Goal: Information Seeking & Learning: Learn about a topic

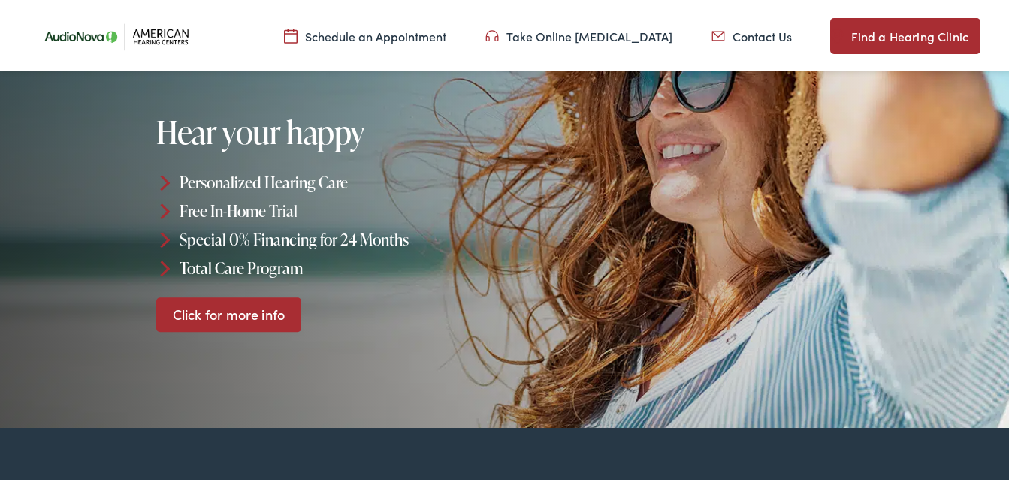
scroll to position [188, 0]
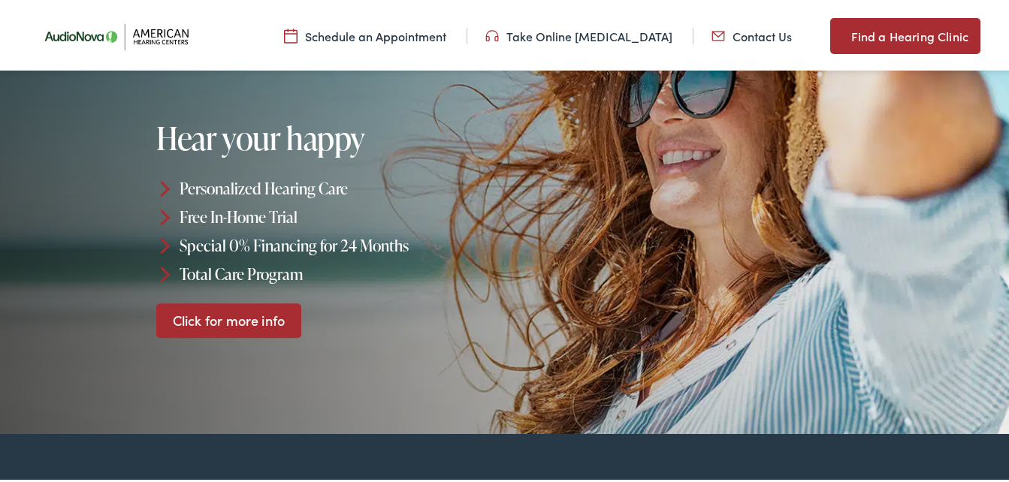
click at [237, 313] on link "Click for more info" at bounding box center [228, 317] width 145 height 35
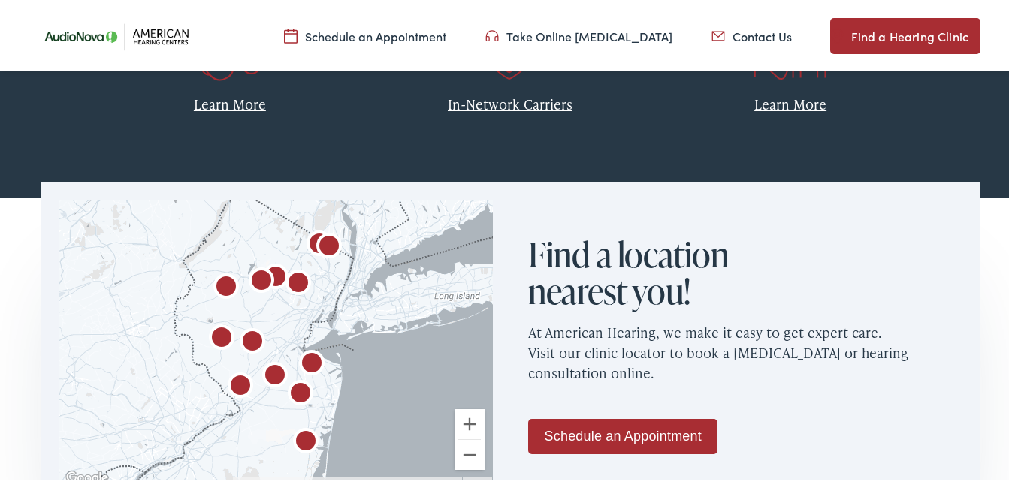
scroll to position [770, 0]
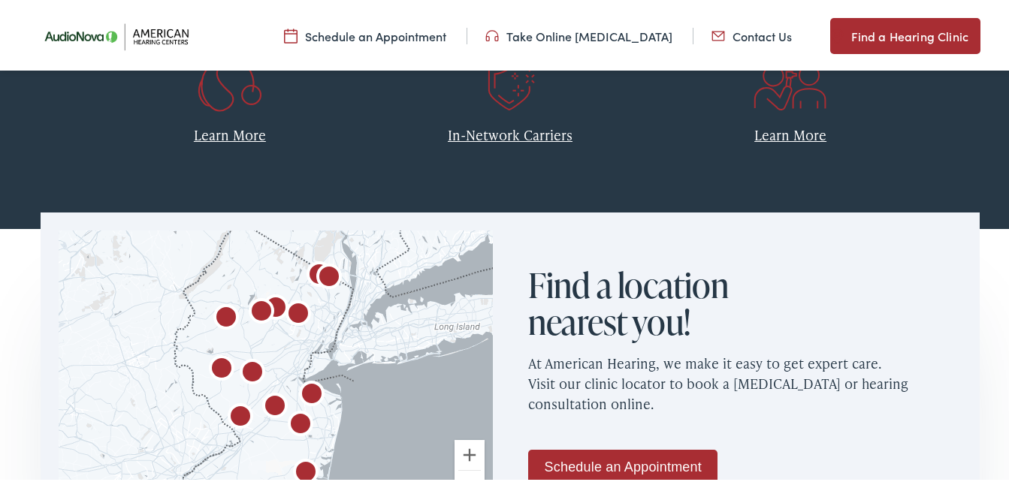
click at [506, 134] on link "In-Network Carriers" at bounding box center [510, 131] width 125 height 19
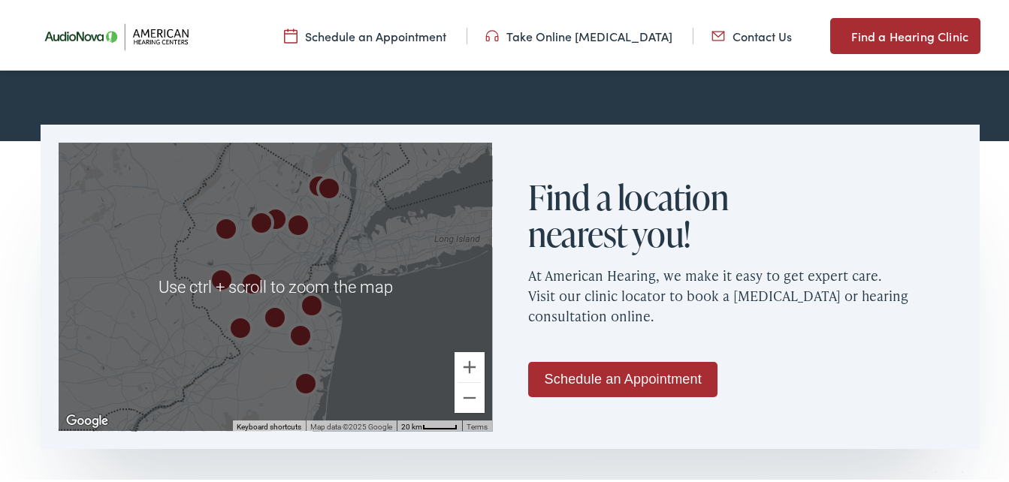
scroll to position [864, 0]
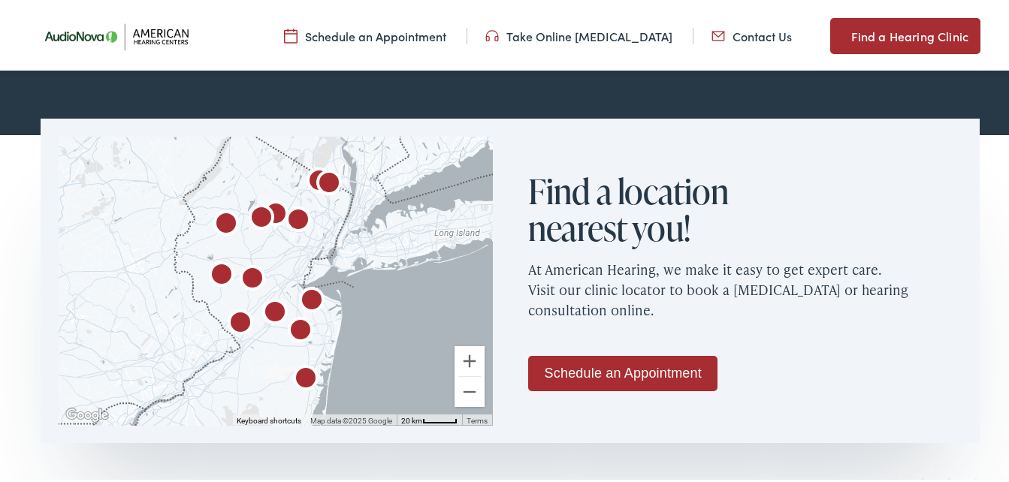
click at [249, 276] on img "AudioNova" at bounding box center [252, 277] width 48 height 48
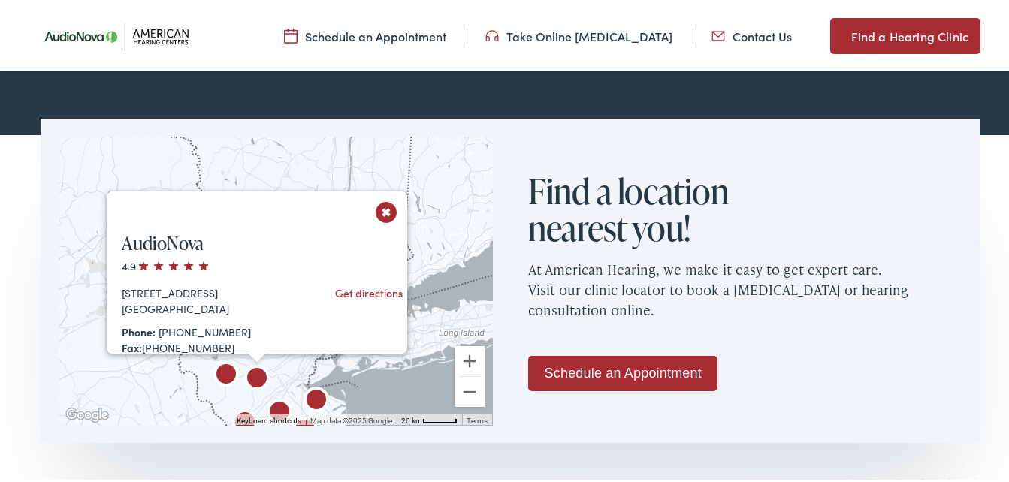
click at [393, 376] on div "AudioNova 4.9 [STREET_ADDRESS] Get directions Phone: [PHONE_NUMBER] Fax: [PHONE…" at bounding box center [275, 278] width 433 height 288
click at [382, 210] on button "Close" at bounding box center [386, 209] width 26 height 26
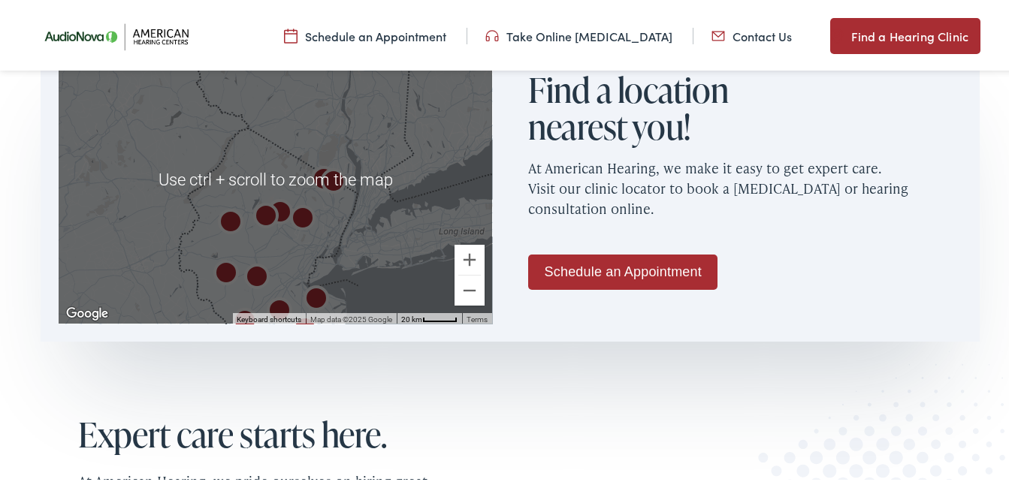
scroll to position [977, 0]
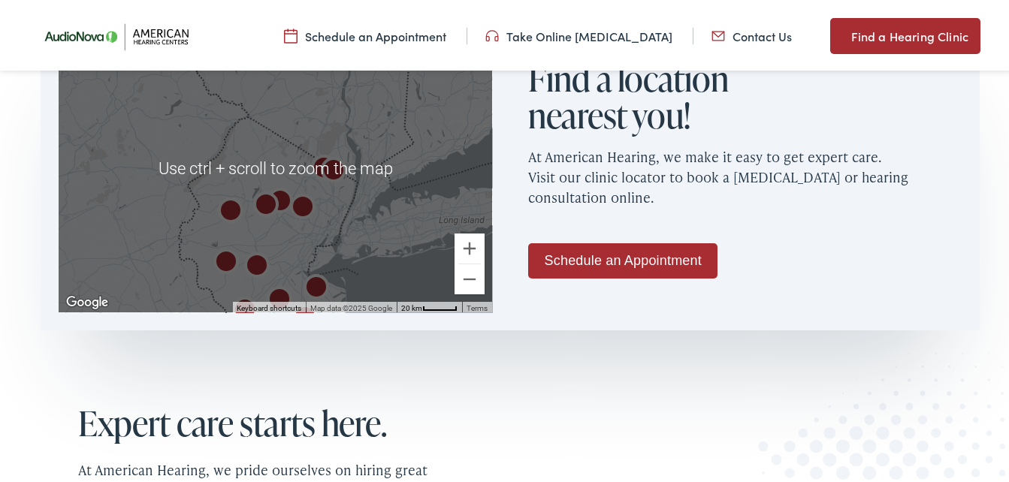
click at [363, 262] on div "To navigate, press the arrow keys." at bounding box center [275, 165] width 433 height 288
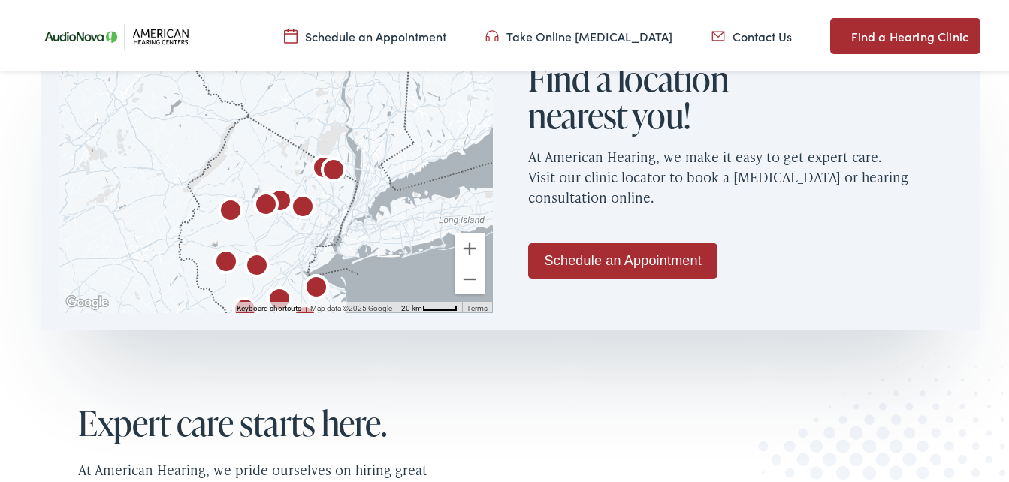
click at [255, 261] on img "AudioNova" at bounding box center [257, 264] width 48 height 48
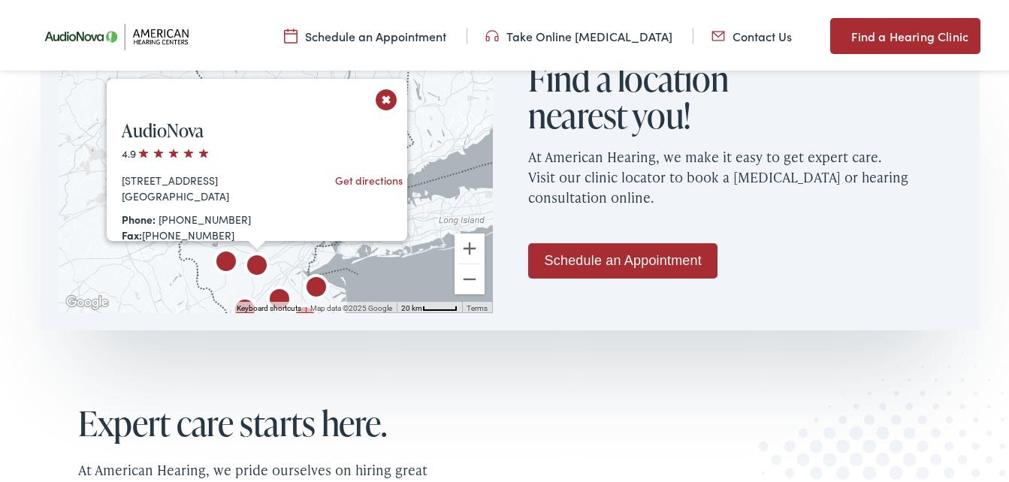
click at [385, 95] on button "Close" at bounding box center [386, 96] width 26 height 26
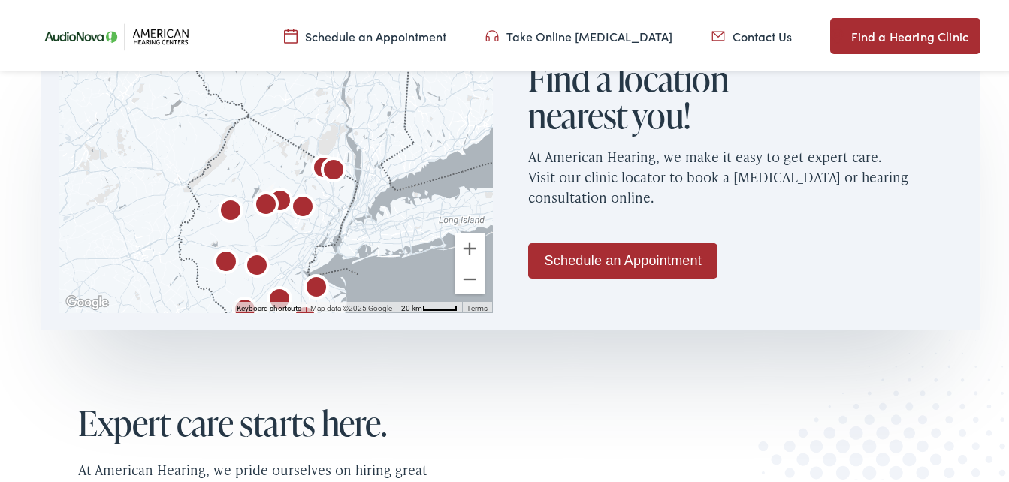
click at [224, 257] on img "AudioNova" at bounding box center [226, 261] width 48 height 48
click at [222, 257] on img "AudioNova" at bounding box center [226, 261] width 48 height 48
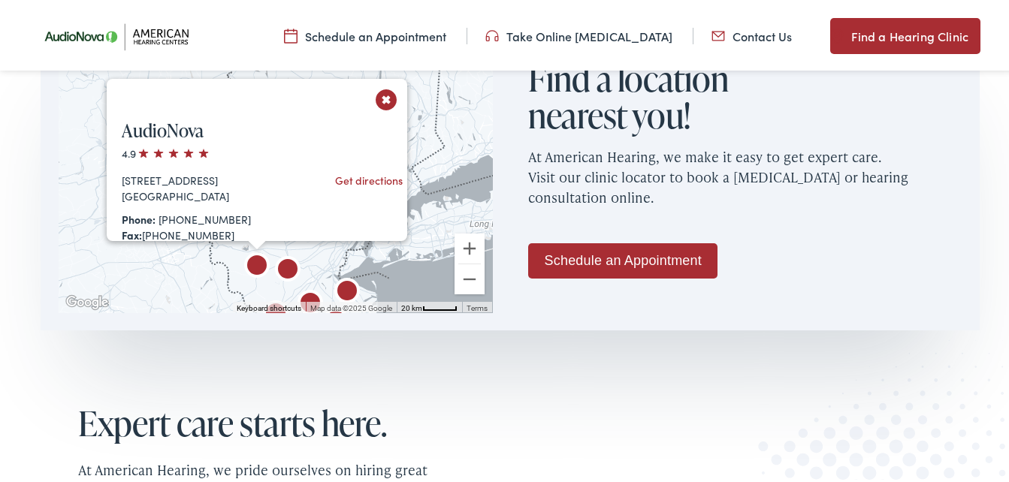
click at [381, 95] on button "Close" at bounding box center [386, 96] width 26 height 26
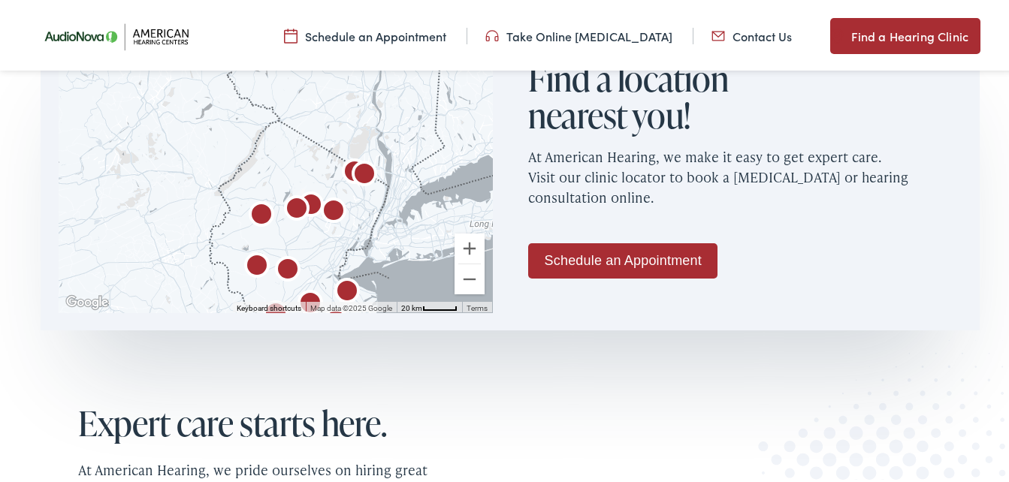
click at [308, 296] on img "AudioNova" at bounding box center [310, 302] width 48 height 48
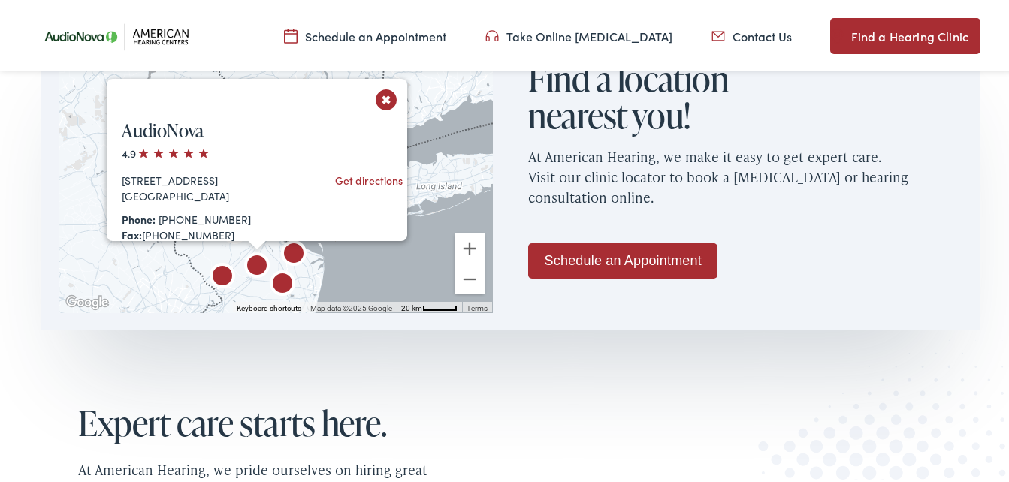
click at [385, 93] on button "Close" at bounding box center [386, 96] width 26 height 26
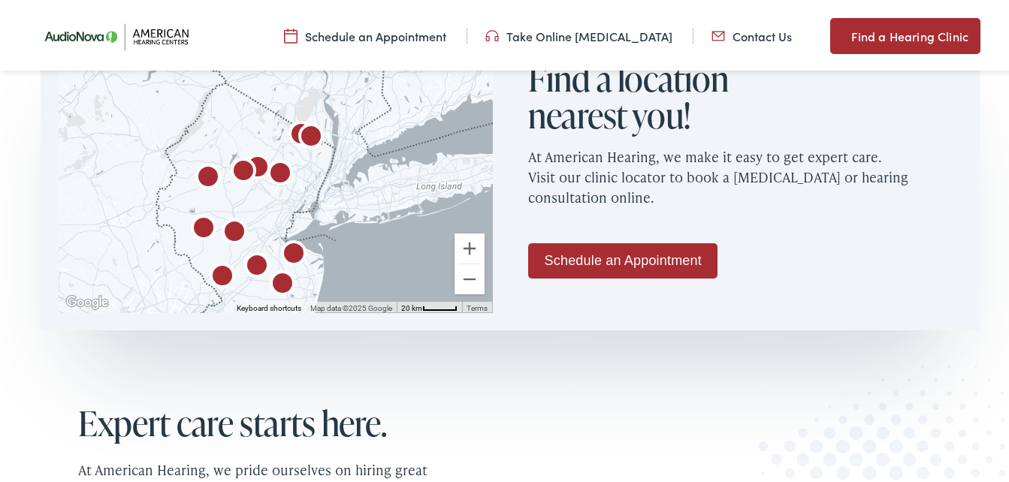
click at [221, 270] on img "AudioNova" at bounding box center [222, 275] width 48 height 48
click at [219, 270] on img "AudioNova" at bounding box center [222, 275] width 48 height 48
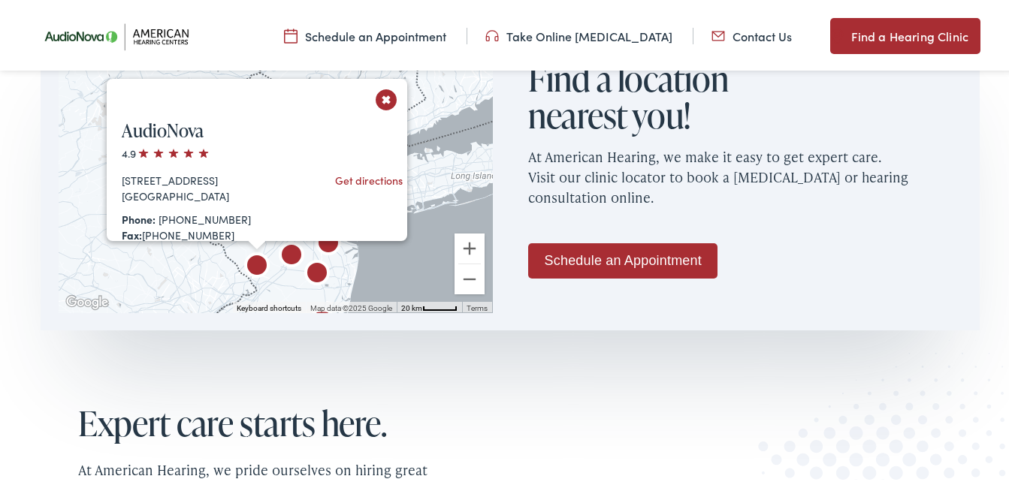
click at [380, 98] on button "Close" at bounding box center [386, 96] width 26 height 26
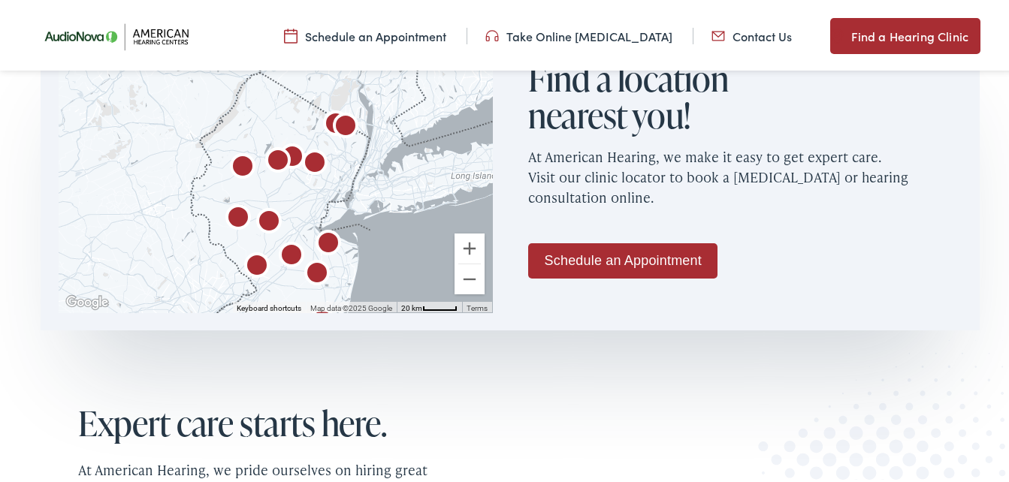
click at [312, 155] on img "American Hearing Centers by AudioNova" at bounding box center [315, 161] width 48 height 48
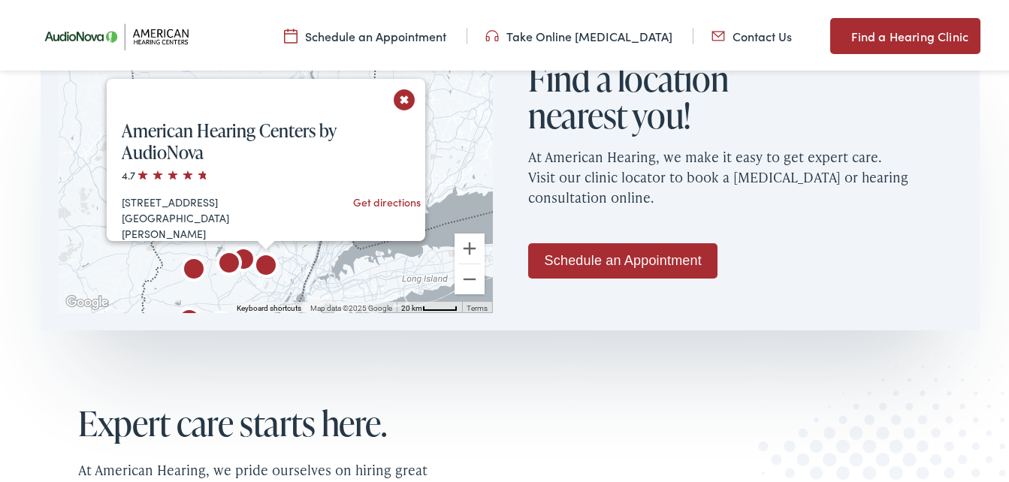
click at [401, 101] on button "Close" at bounding box center [404, 96] width 26 height 26
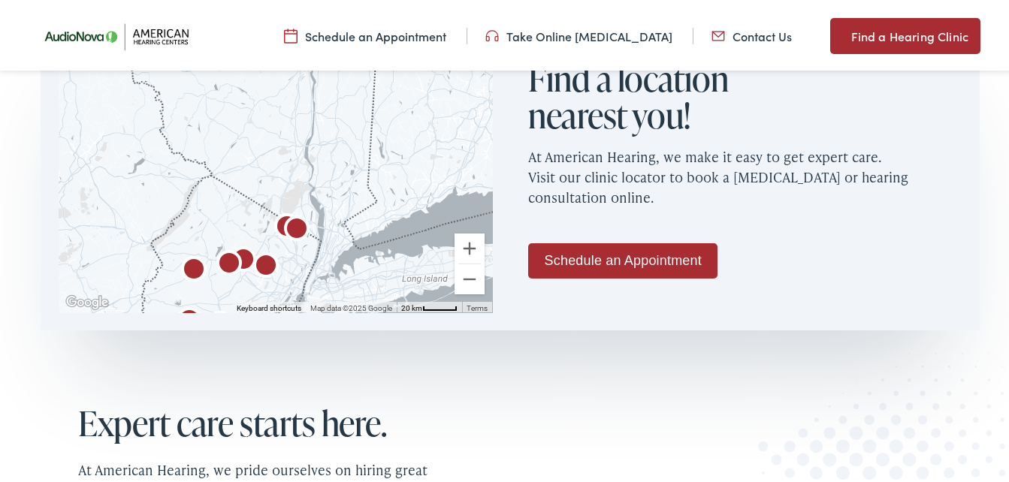
click at [242, 257] on img "American Hearing Centers by AudioNova" at bounding box center [266, 264] width 48 height 48
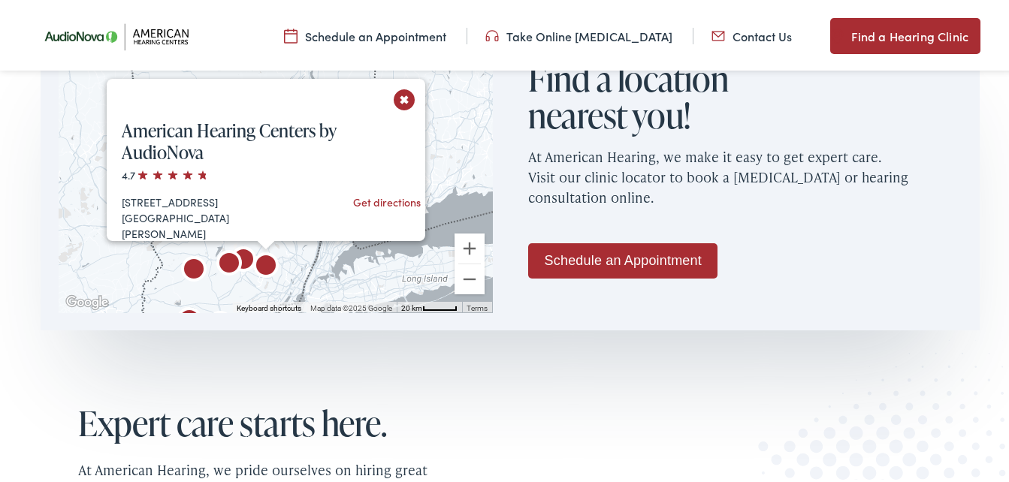
click at [400, 95] on button "Close" at bounding box center [404, 96] width 26 height 26
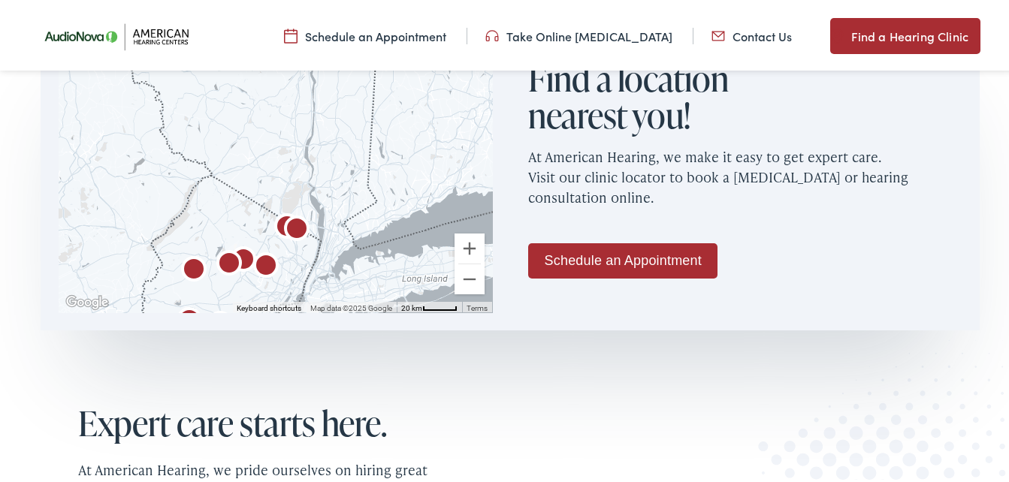
click at [227, 259] on img "American Hearing Centers by AudioNova" at bounding box center [229, 262] width 48 height 48
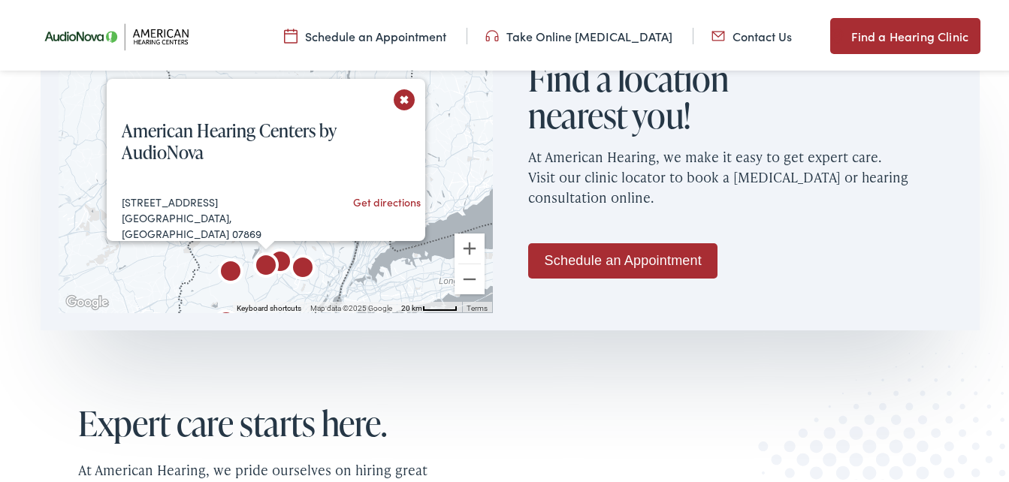
click at [398, 98] on button "Close" at bounding box center [404, 96] width 26 height 26
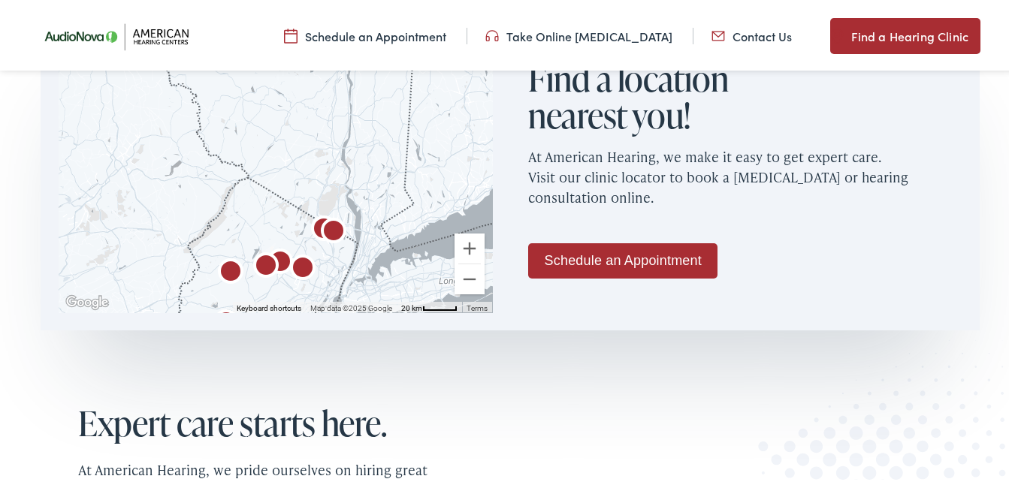
click at [332, 228] on img "AudioNova" at bounding box center [334, 230] width 48 height 48
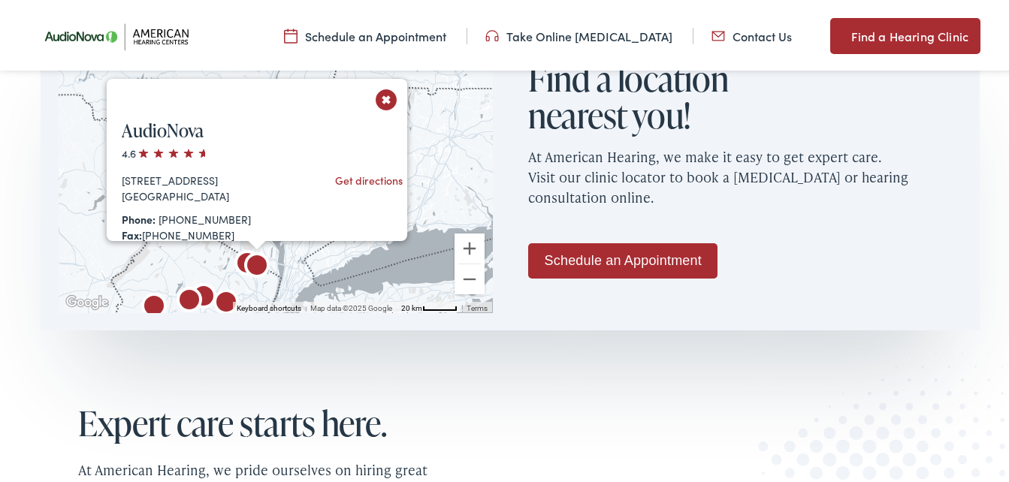
click at [386, 95] on button "Close" at bounding box center [386, 96] width 26 height 26
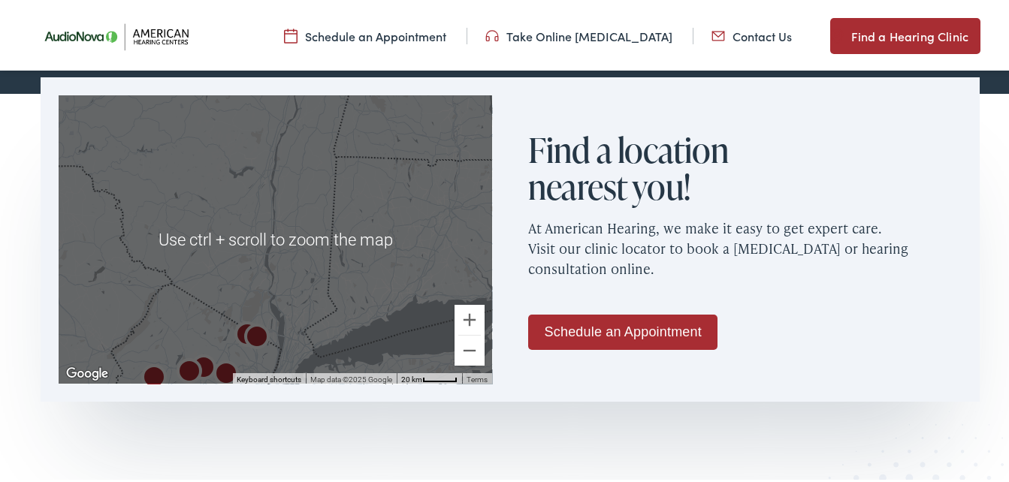
scroll to position [901, 0]
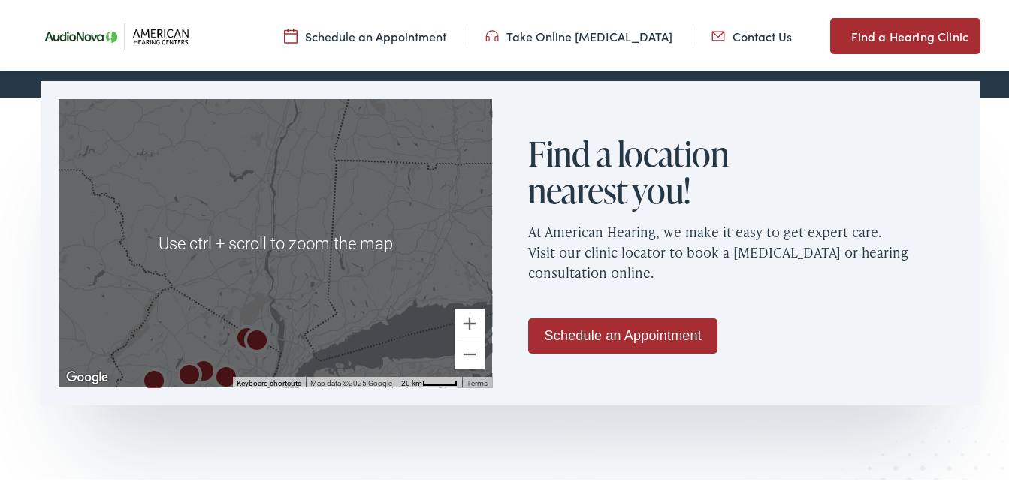
click at [287, 273] on div "To navigate, press the arrow keys." at bounding box center [275, 240] width 433 height 288
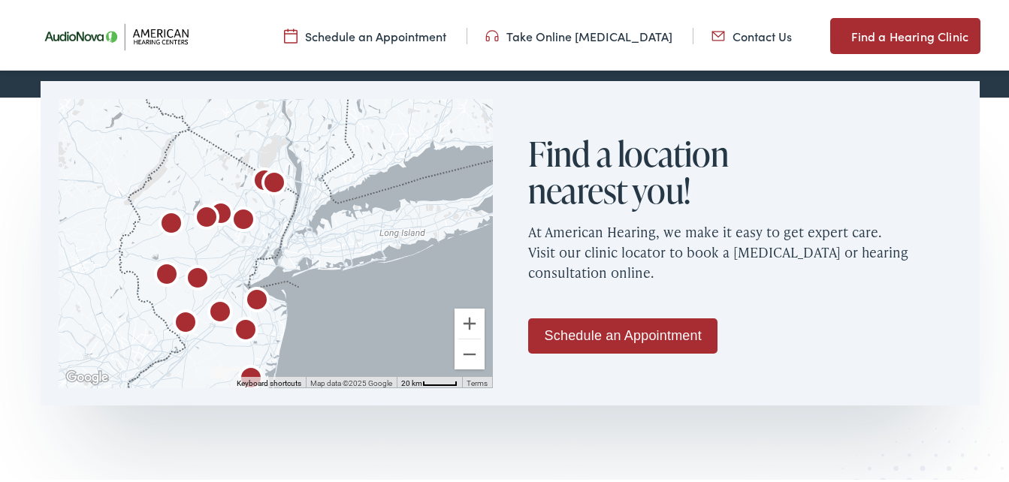
drag, startPoint x: 303, startPoint y: 305, endPoint x: 322, endPoint y: 146, distance: 160.3
click at [322, 146] on div at bounding box center [275, 240] width 433 height 288
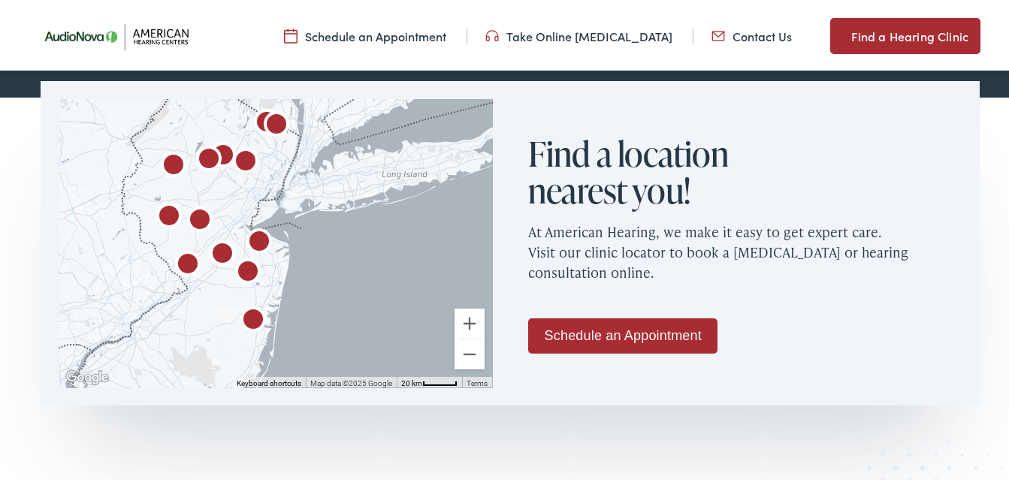
drag, startPoint x: 322, startPoint y: 310, endPoint x: 324, endPoint y: 255, distance: 54.9
click at [324, 255] on div at bounding box center [275, 240] width 433 height 288
click at [253, 236] on img "AudioNova" at bounding box center [259, 240] width 48 height 48
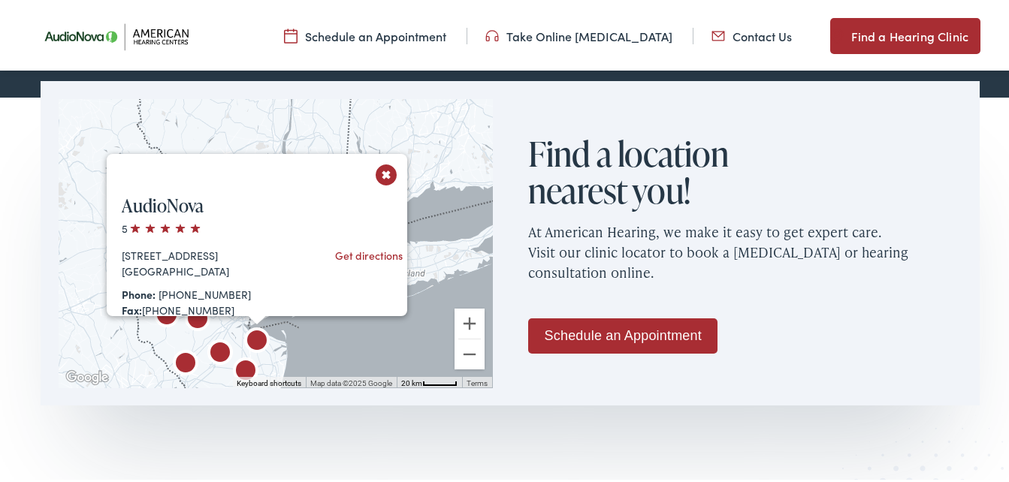
click at [381, 174] on button "Close" at bounding box center [386, 172] width 26 height 26
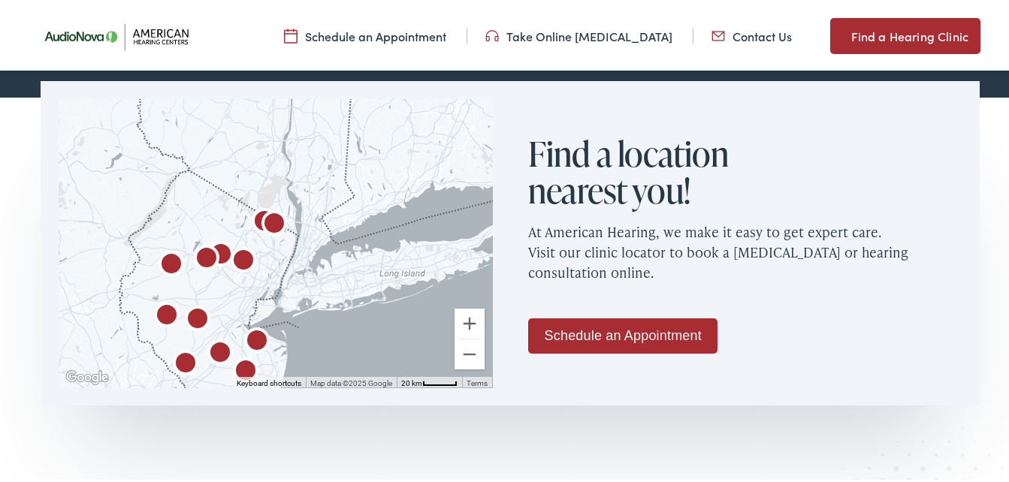
click at [192, 313] on img "AudioNova" at bounding box center [198, 318] width 48 height 48
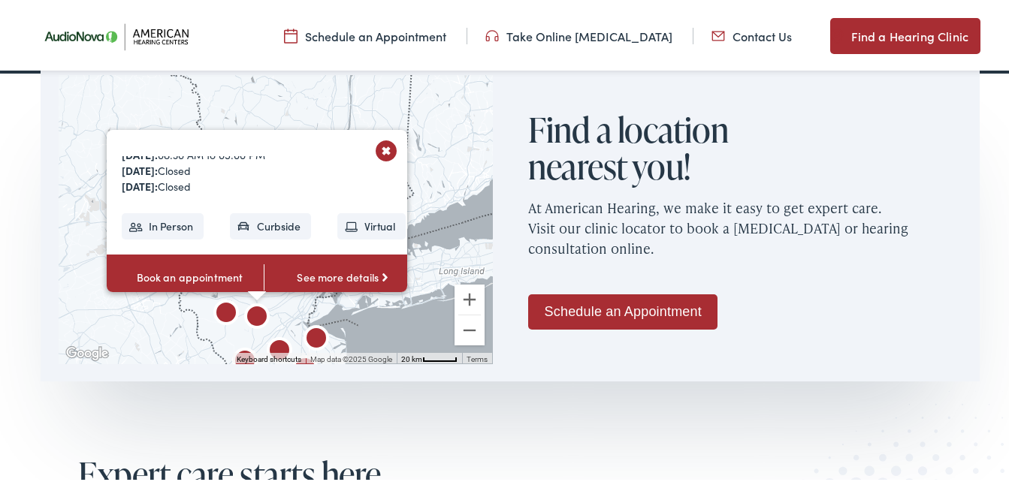
scroll to position [939, 0]
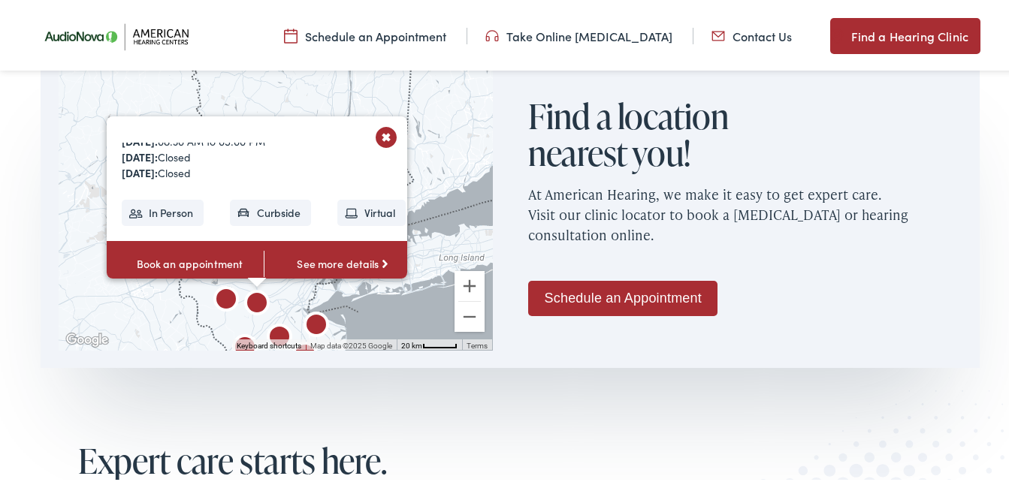
click at [382, 133] on button "Close" at bounding box center [386, 134] width 26 height 26
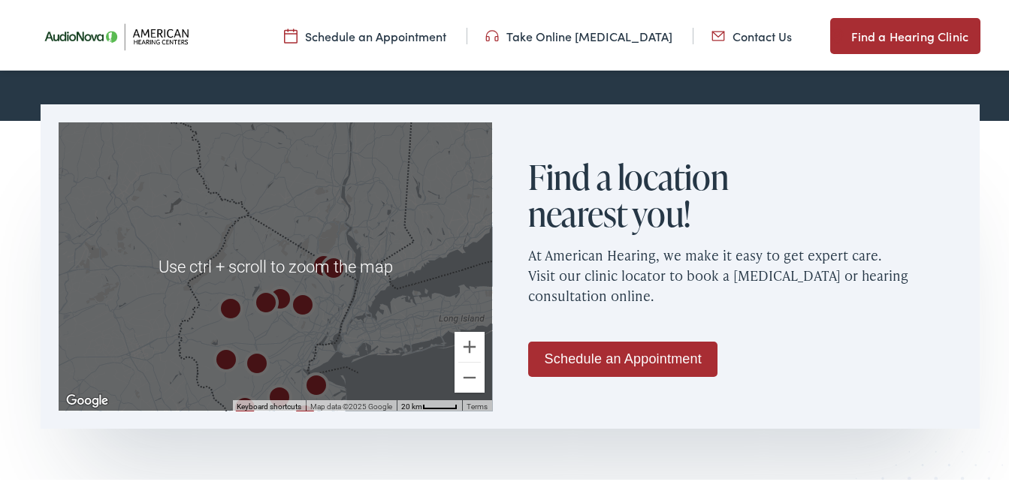
scroll to position [864, 0]
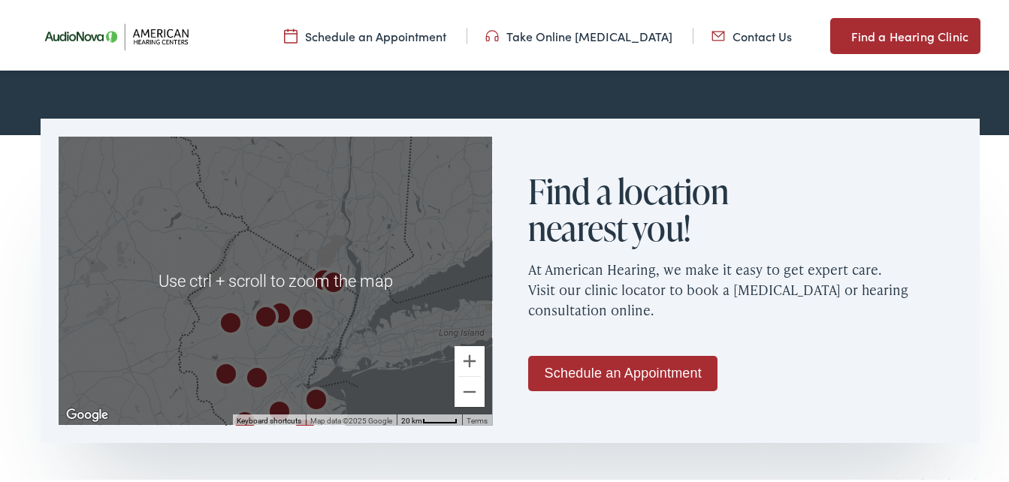
click at [321, 252] on div "To navigate, press the arrow keys." at bounding box center [275, 278] width 433 height 288
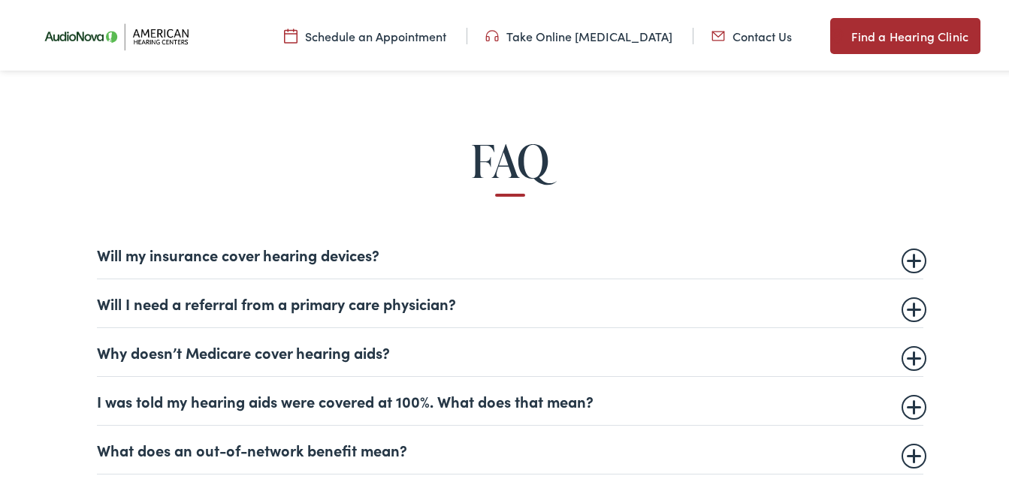
scroll to position [808, 0]
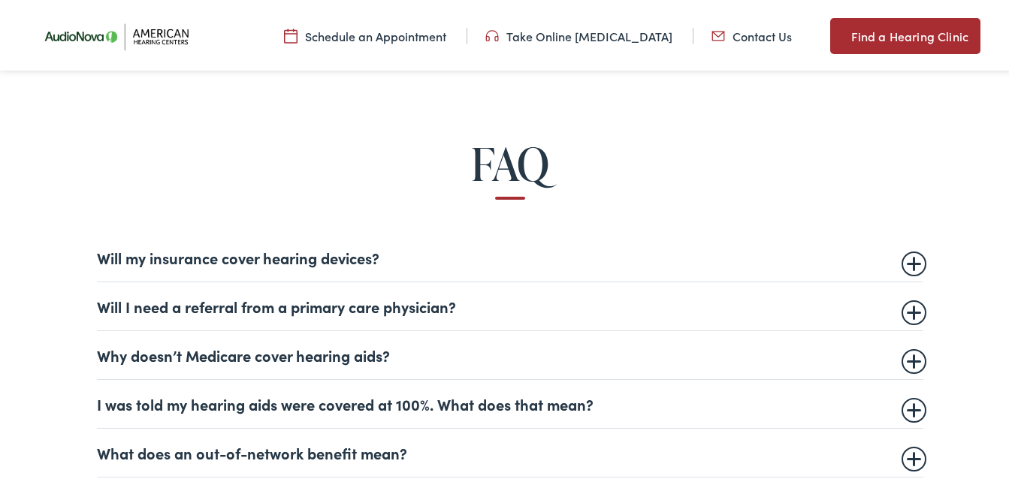
click at [906, 256] on summary "Will my insurance cover hearing devices?" at bounding box center [510, 255] width 826 height 18
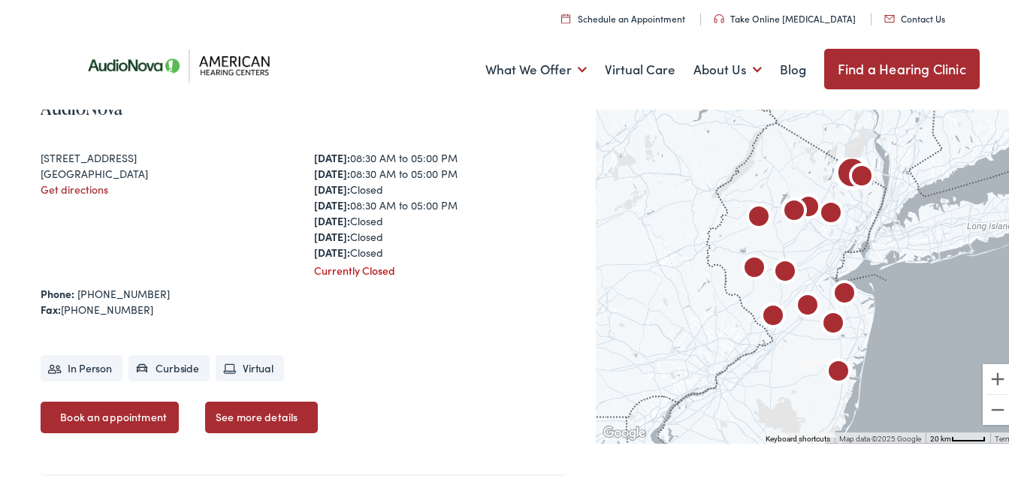
scroll to position [3136, 0]
